Goal: Obtain resource: Download file/media

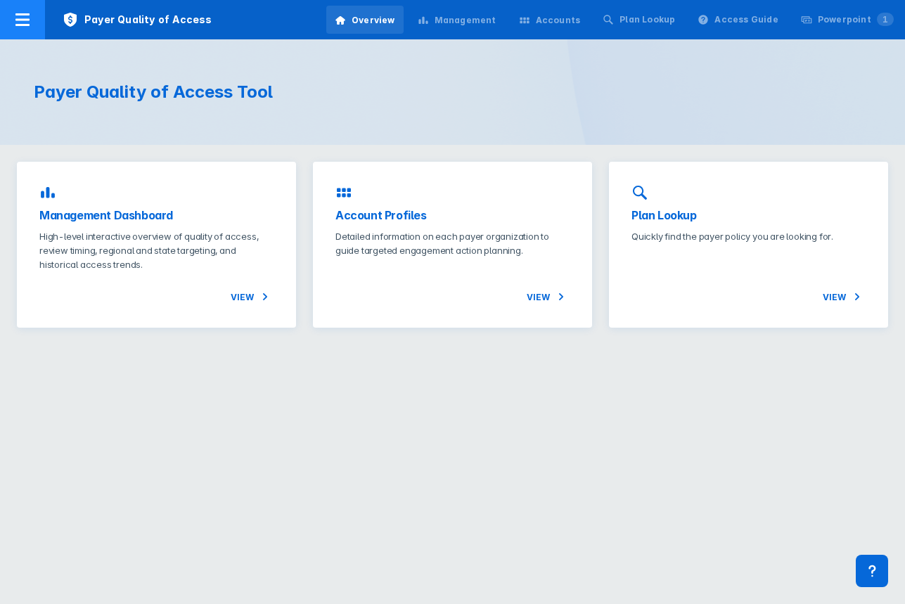
click at [20, 15] on icon at bounding box center [22, 19] width 14 height 13
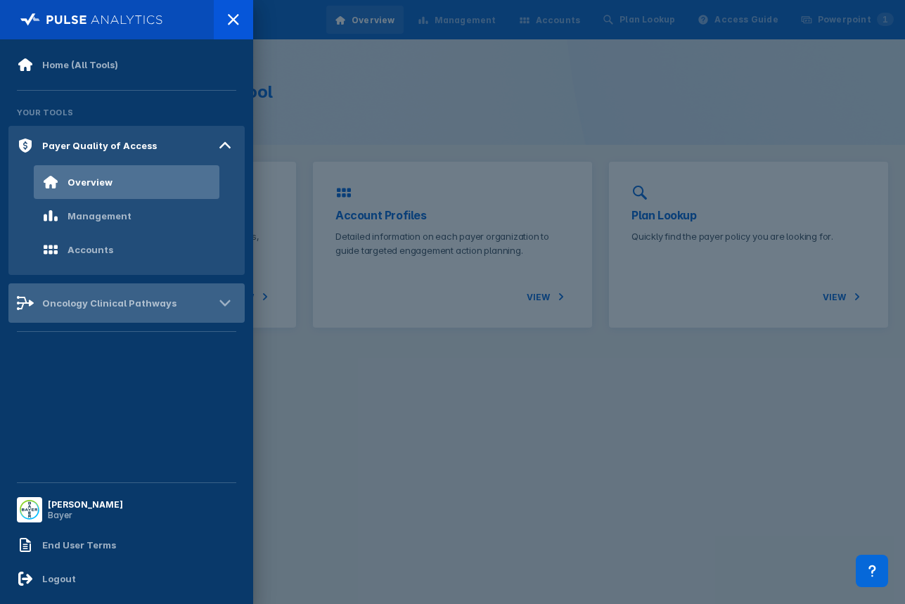
click at [100, 302] on div "Oncology Clinical Pathways" at bounding box center [109, 303] width 134 height 11
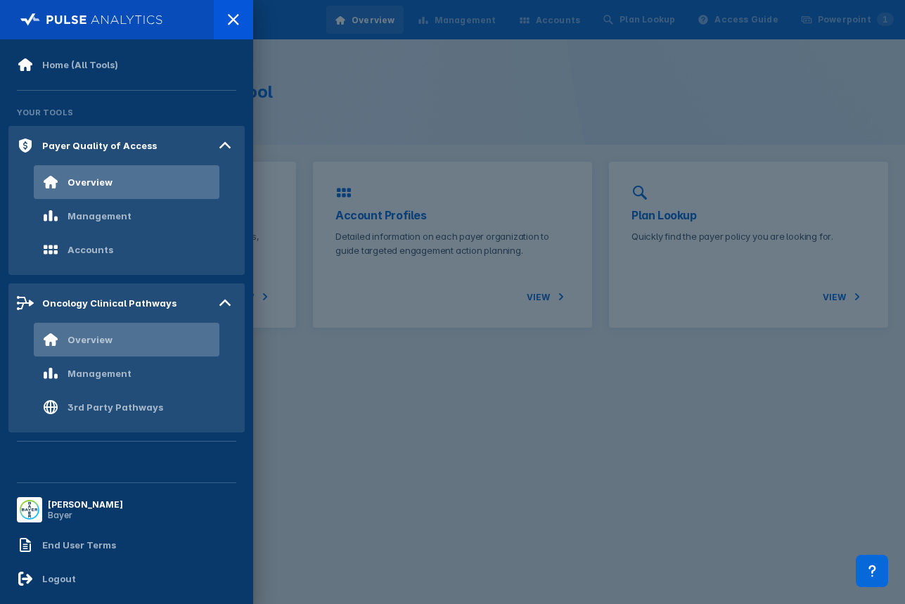
click at [112, 333] on div "Overview" at bounding box center [127, 340] width 186 height 34
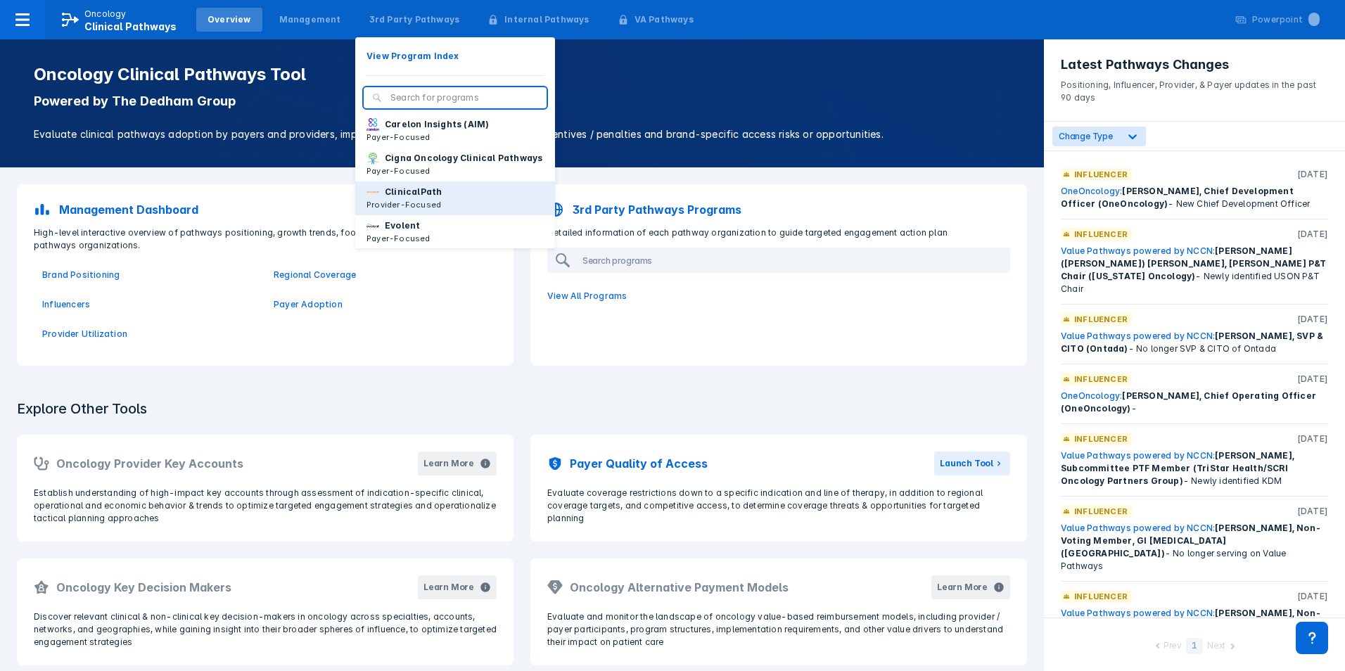
click at [433, 204] on button "ClinicalPath Provider-Focused" at bounding box center [455, 198] width 200 height 34
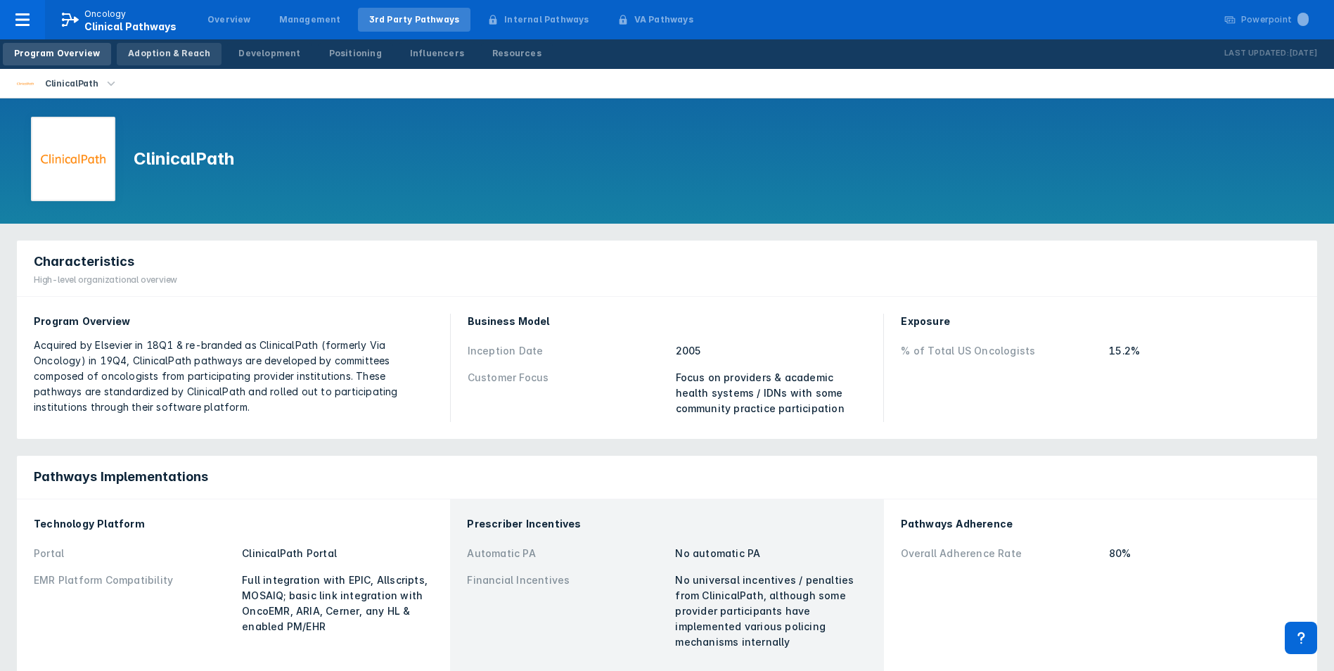
click at [188, 53] on div "Adoption & Reach" at bounding box center [169, 53] width 82 height 13
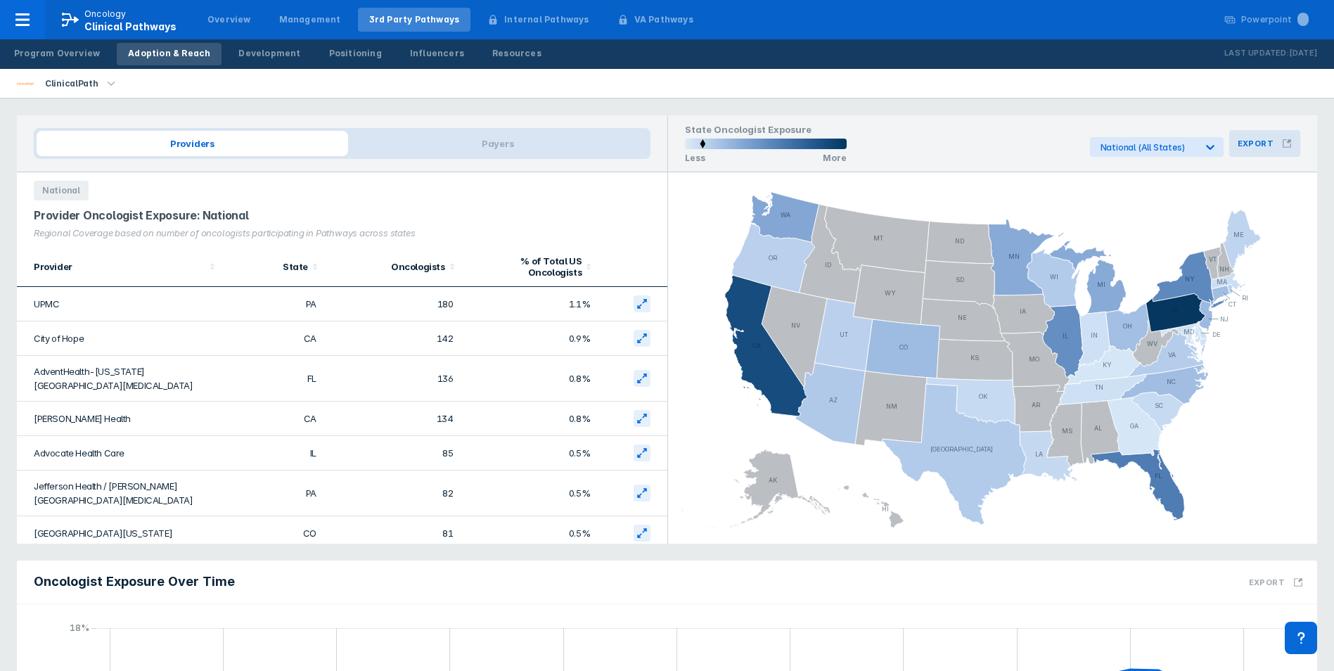
click at [904, 149] on button "Export" at bounding box center [1264, 143] width 71 height 27
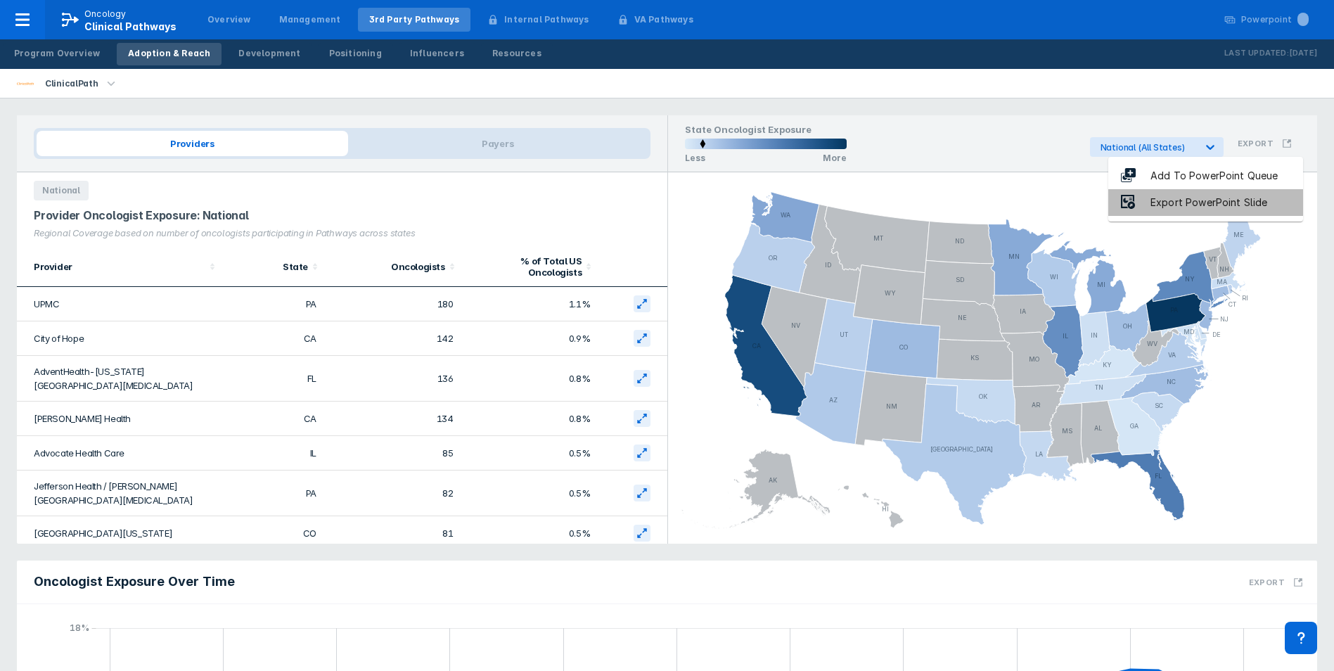
click at [904, 203] on div "Export PowerPoint Slide" at bounding box center [1209, 203] width 145 height 16
click at [904, 105] on div "Providers Payers National Provider Oncologist Exposure: National Regional Cover…" at bounding box center [667, 552] width 1334 height 908
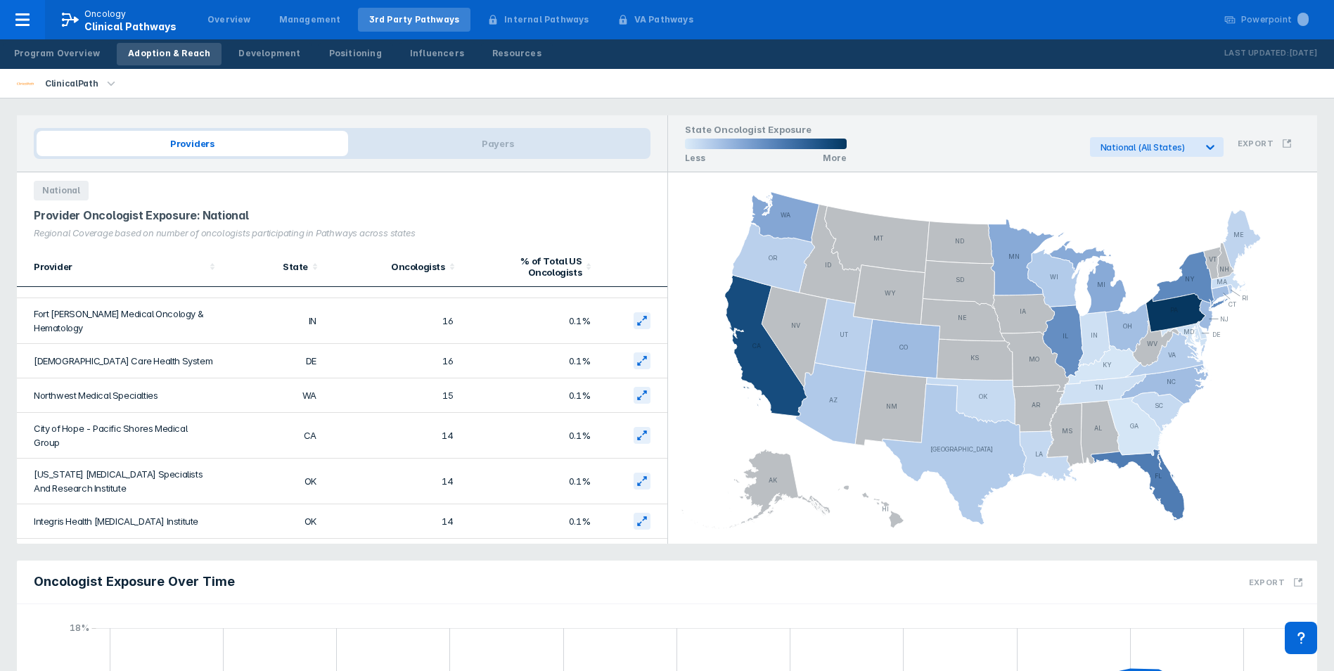
scroll to position [1431, 0]
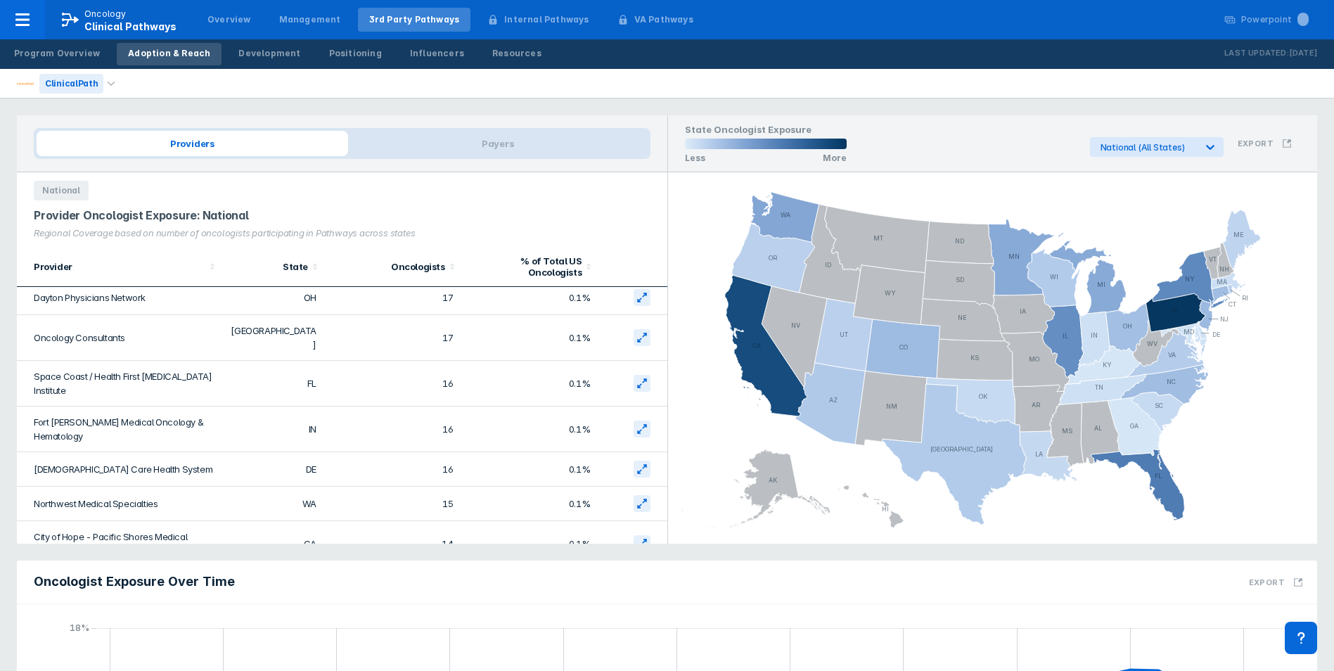
click at [94, 82] on div "ClinicalPath" at bounding box center [71, 84] width 64 height 20
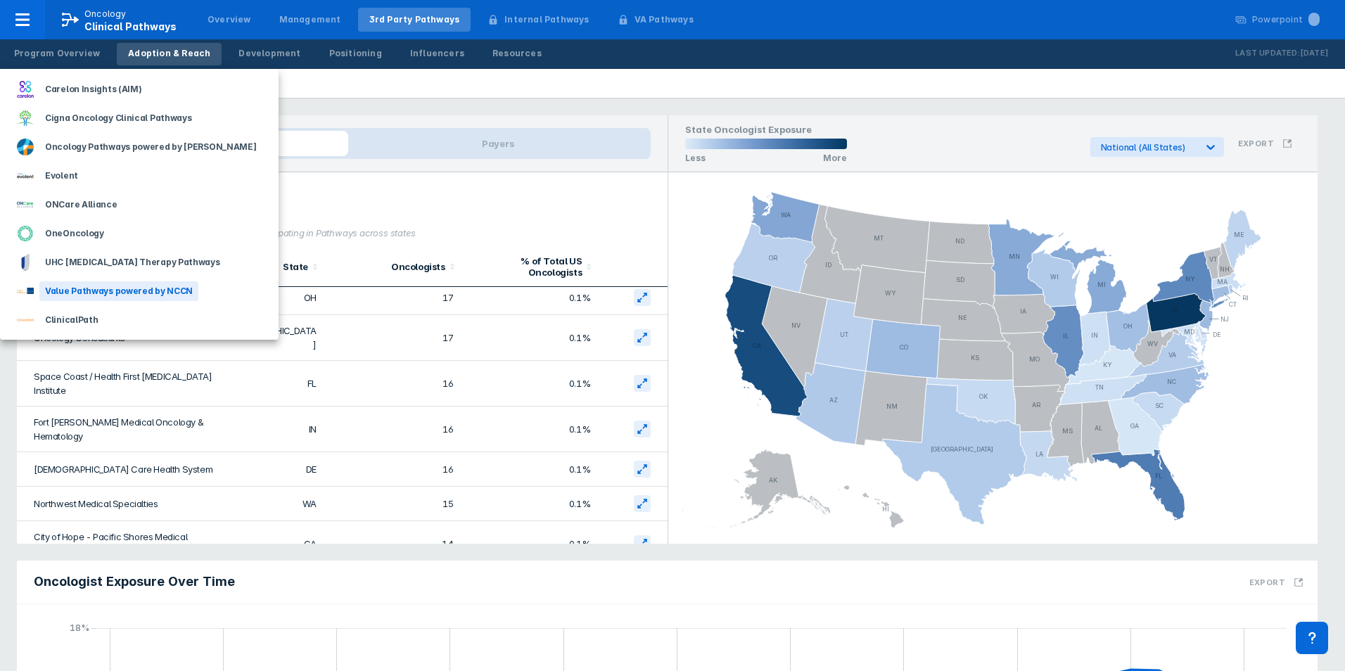
click at [120, 287] on div "Value Pathways powered by NCCN" at bounding box center [118, 291] width 159 height 20
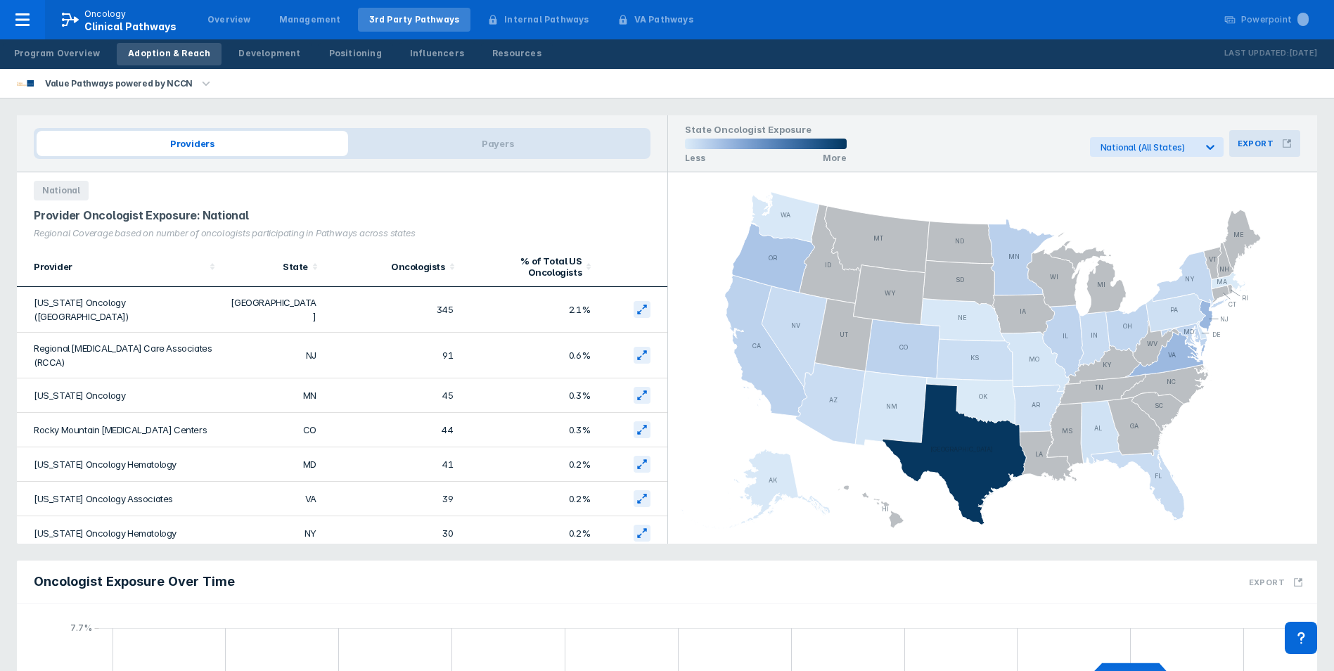
click at [904, 141] on h3 "Export" at bounding box center [1256, 144] width 36 height 10
click at [904, 198] on div "Export PowerPoint Slide" at bounding box center [1209, 203] width 145 height 16
click at [198, 82] on icon "button" at bounding box center [205, 83] width 15 height 15
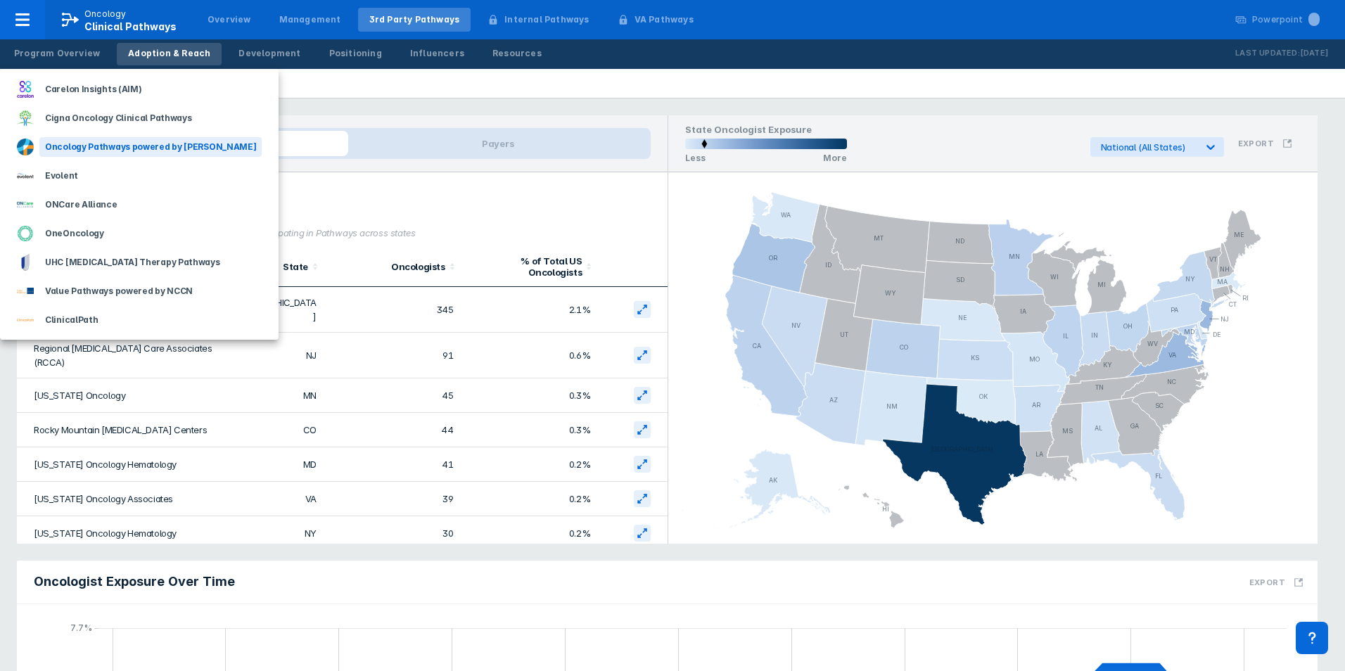
click at [134, 141] on div "Oncology Pathways powered by [PERSON_NAME]" at bounding box center [150, 147] width 222 height 20
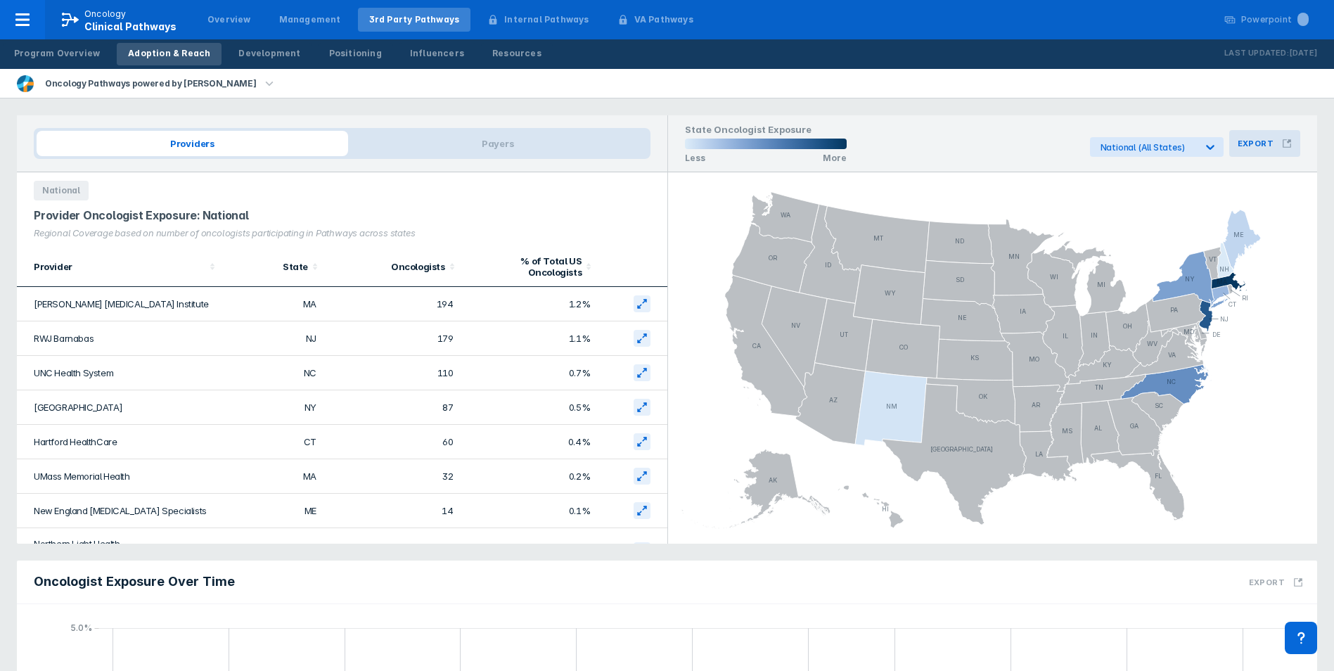
click at [904, 144] on button "Export" at bounding box center [1264, 143] width 71 height 27
click at [904, 198] on div "Export PowerPoint Slide" at bounding box center [1209, 203] width 145 height 16
click at [262, 87] on icon "button" at bounding box center [269, 83] width 15 height 15
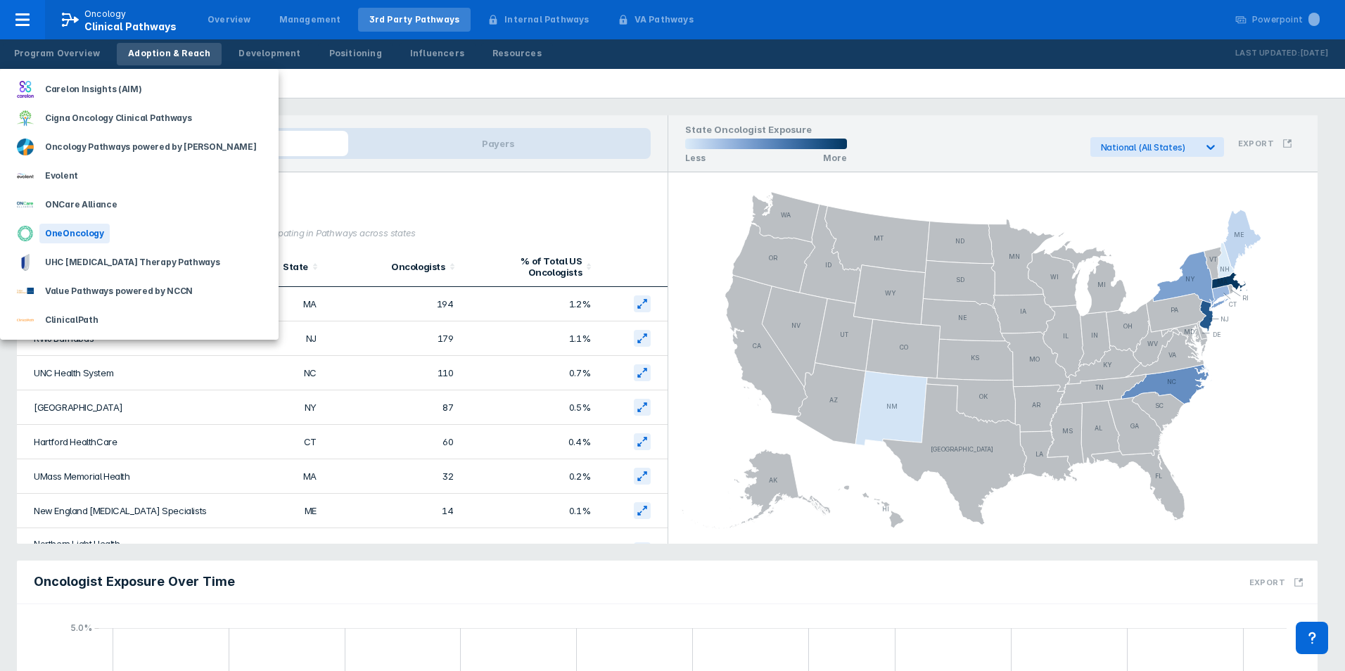
click at [94, 234] on div "OneOncology" at bounding box center [74, 234] width 70 height 20
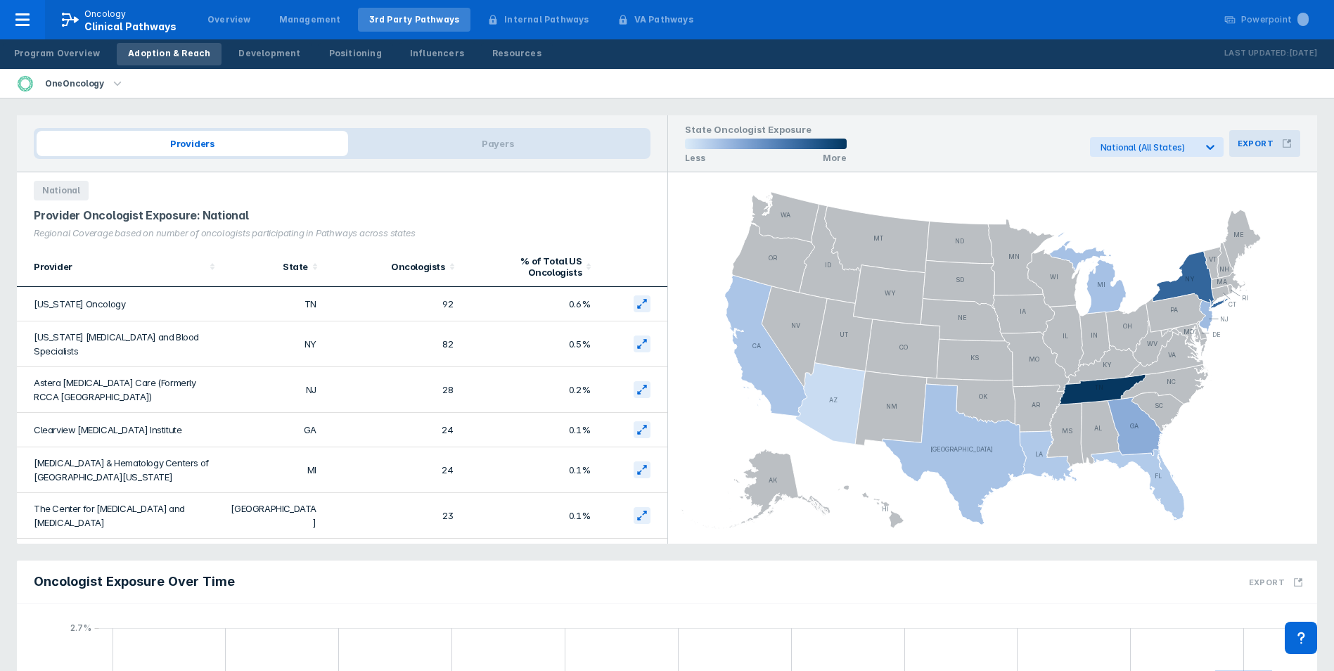
click at [904, 148] on button "Export" at bounding box center [1264, 143] width 71 height 27
click at [904, 210] on div "Export PowerPoint Slide" at bounding box center [1209, 203] width 145 height 16
click at [904, 141] on h3 "Export" at bounding box center [1256, 144] width 36 height 10
click at [904, 207] on div "Export PowerPoint Slide" at bounding box center [1209, 203] width 145 height 16
drag, startPoint x: 599, startPoint y: 91, endPoint x: 471, endPoint y: 110, distance: 129.3
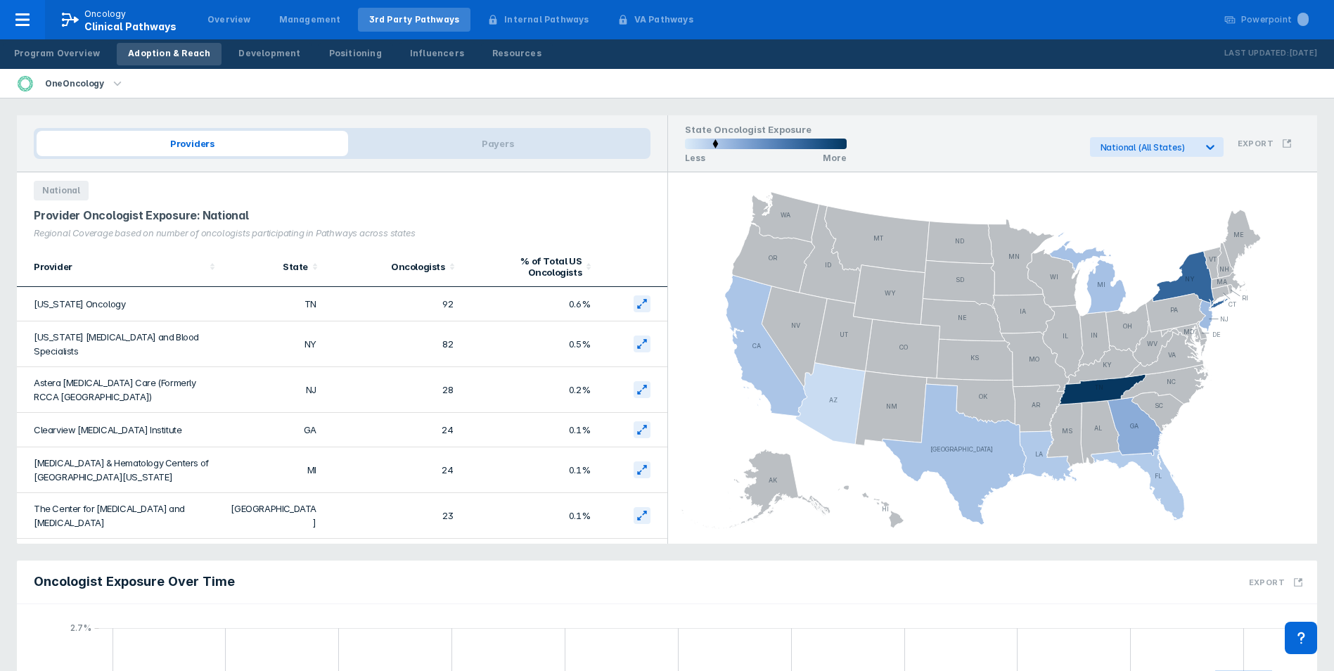
click at [599, 91] on div "OneOncology" at bounding box center [667, 84] width 1334 height 30
click at [110, 86] on icon "button" at bounding box center [117, 83] width 15 height 15
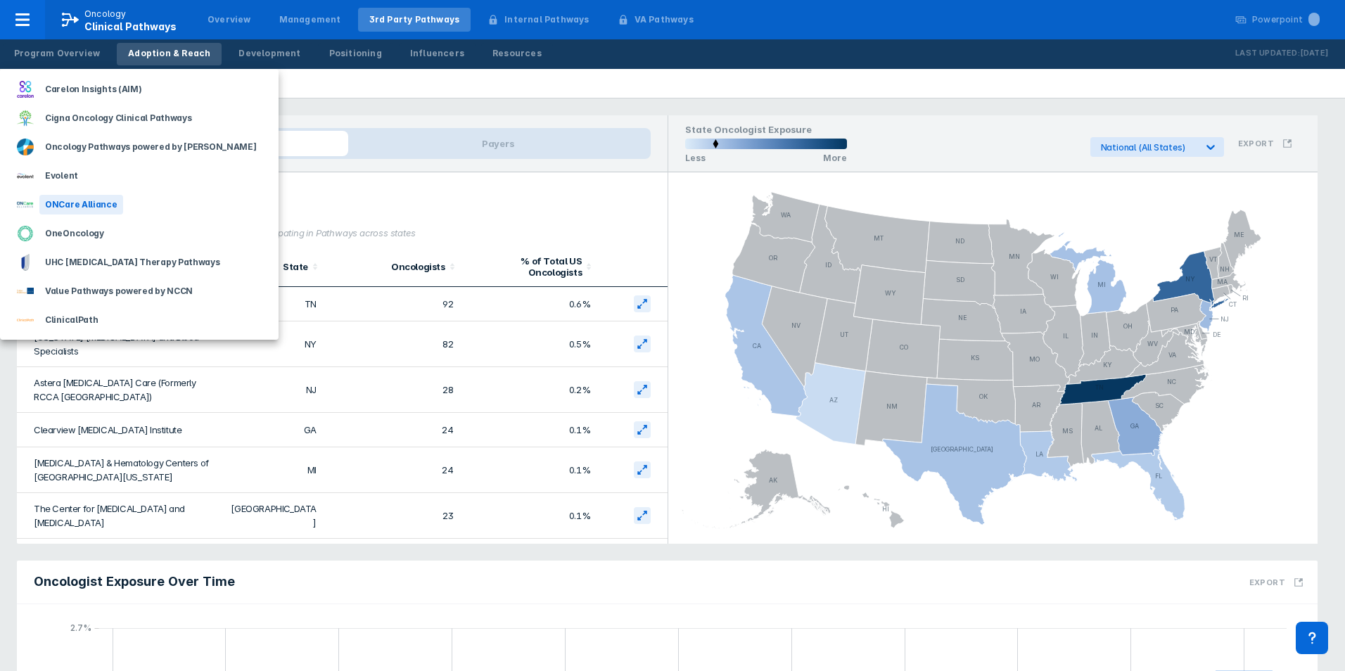
click at [82, 208] on div "ONCare Alliance" at bounding box center [81, 205] width 84 height 20
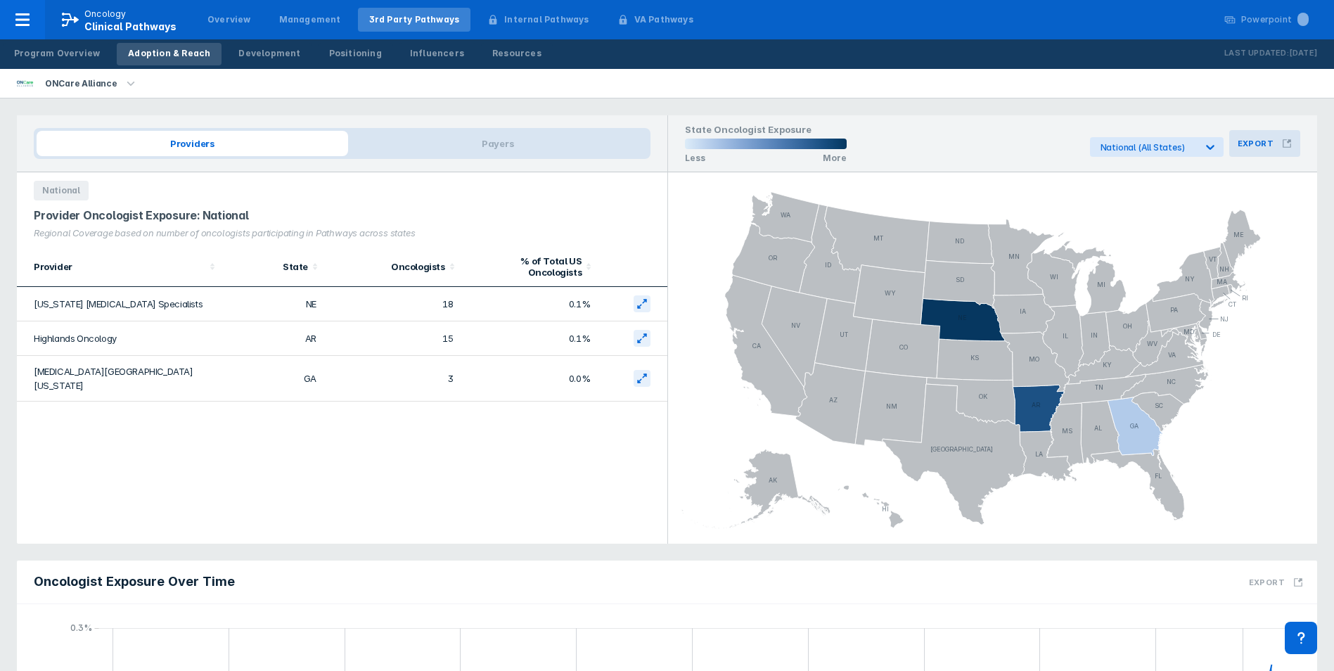
click at [904, 140] on button "Export" at bounding box center [1264, 143] width 71 height 27
click at [904, 193] on li "Export PowerPoint Slide" at bounding box center [1205, 202] width 195 height 27
click at [233, 94] on div "ONCare Alliance" at bounding box center [667, 84] width 1334 height 30
click at [128, 89] on icon "button" at bounding box center [130, 83] width 15 height 15
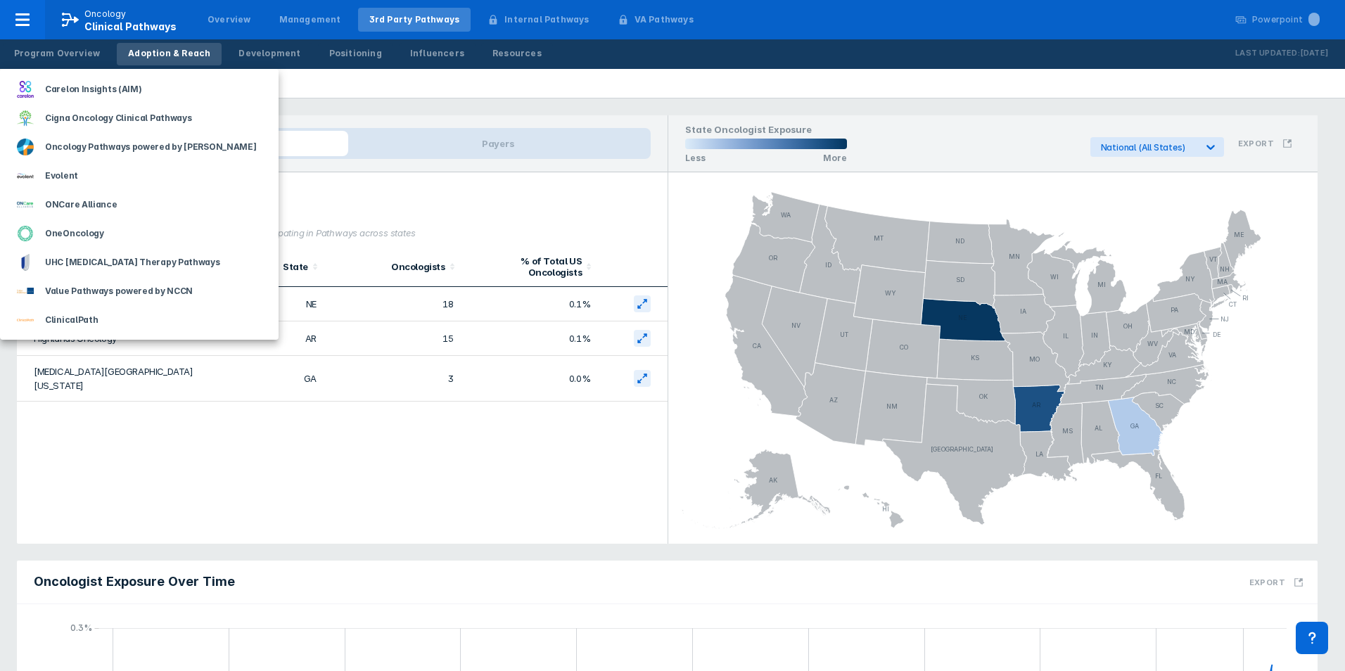
click at [340, 87] on div at bounding box center [672, 335] width 1345 height 671
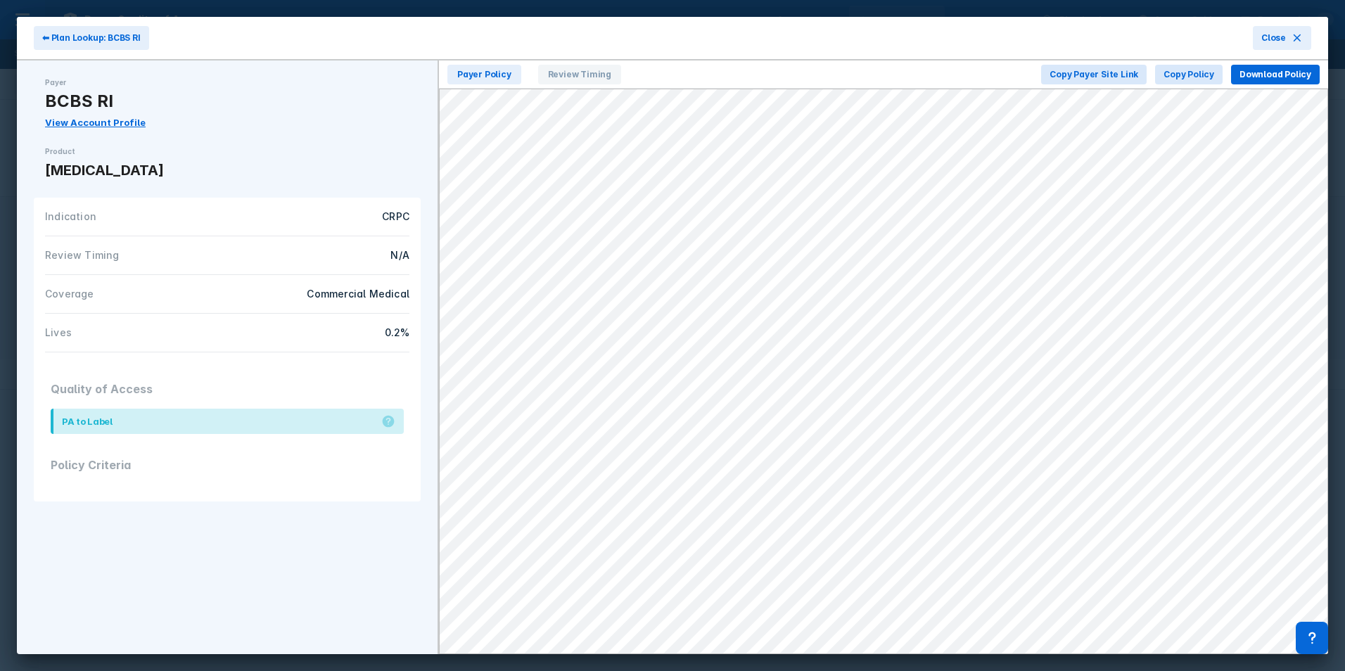
scroll to position [57, 0]
